Goal: Information Seeking & Learning: Learn about a topic

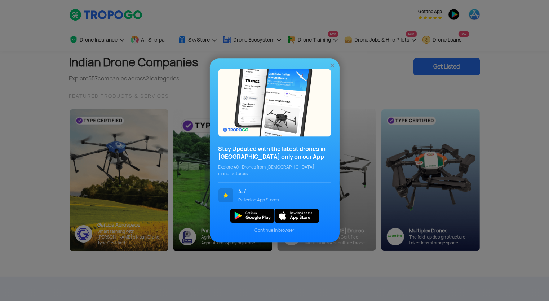
click at [330, 69] on img at bounding box center [332, 65] width 7 height 7
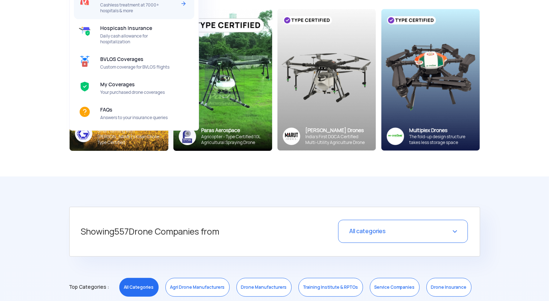
scroll to position [180, 0]
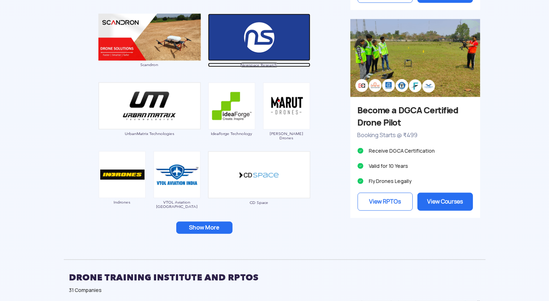
scroll to position [649, 0]
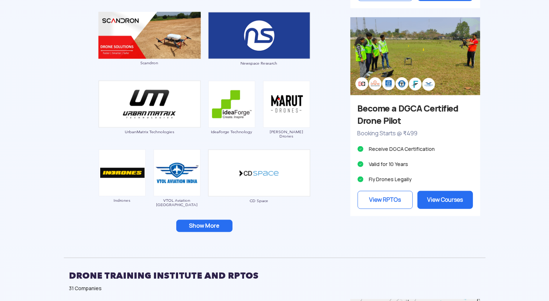
drag, startPoint x: 280, startPoint y: 133, endPoint x: 279, endPoint y: 123, distance: 10.2
drag, startPoint x: 279, startPoint y: 123, endPoint x: 474, endPoint y: 136, distance: 195.1
click at [199, 224] on button "Show More" at bounding box center [204, 225] width 56 height 12
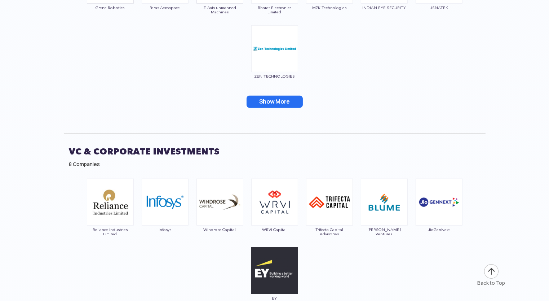
scroll to position [3162, 0]
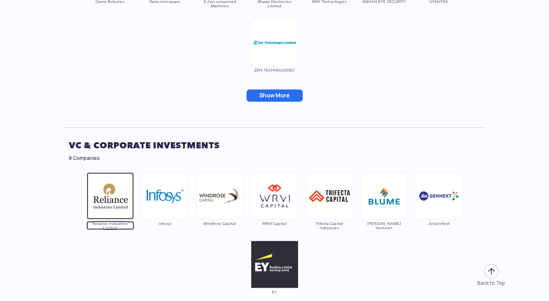
click at [104, 195] on img at bounding box center [110, 195] width 47 height 47
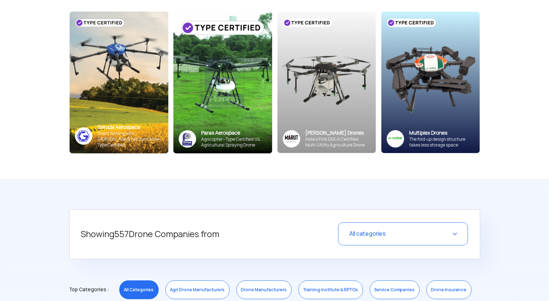
scroll to position [0, 0]
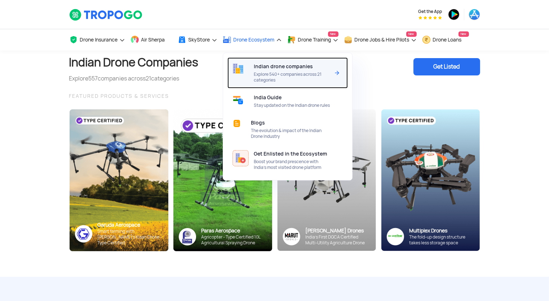
click at [313, 79] on span "Explore 540+ companies across 21 categories" at bounding box center [292, 77] width 76 height 12
